Goal: Information Seeking & Learning: Learn about a topic

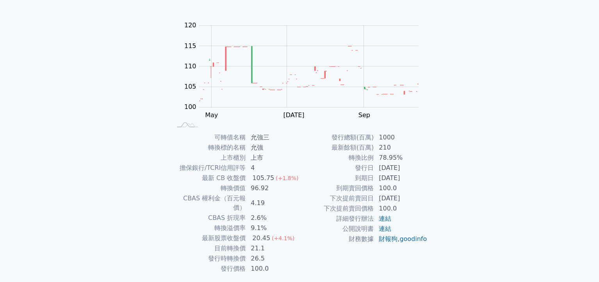
scroll to position [78, 0]
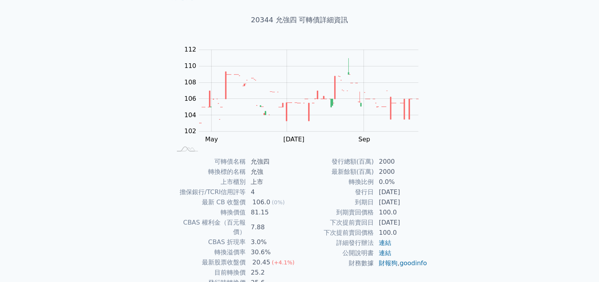
scroll to position [78, 0]
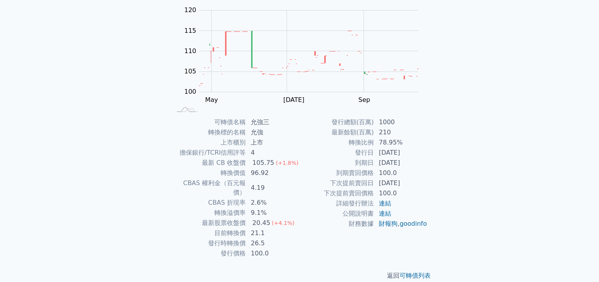
scroll to position [39, 0]
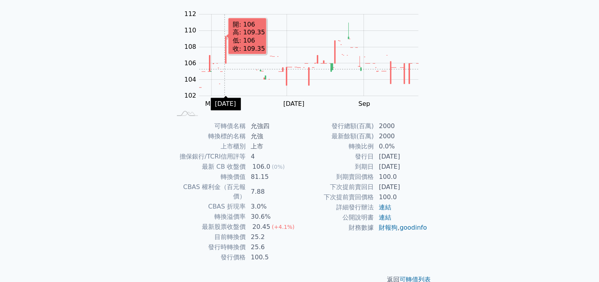
scroll to position [79, 0]
